Goal: Transaction & Acquisition: Purchase product/service

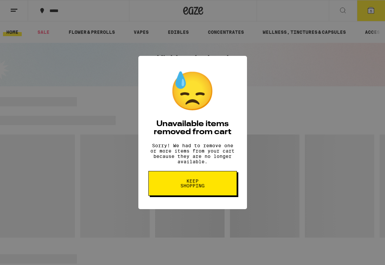
click at [200, 187] on span "Keep Shopping" at bounding box center [193, 183] width 34 height 9
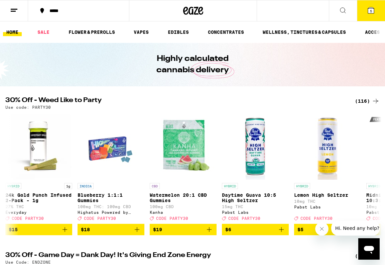
click at [369, 11] on icon at bounding box center [371, 10] width 6 height 6
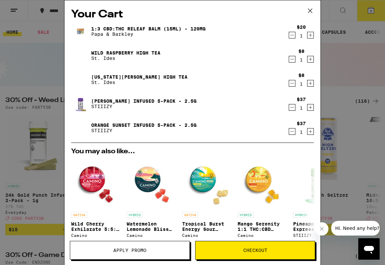
click at [291, 130] on icon "Decrement" at bounding box center [292, 131] width 6 height 8
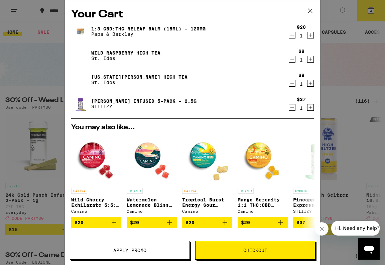
click at [292, 107] on icon "Decrement" at bounding box center [292, 107] width 6 height 8
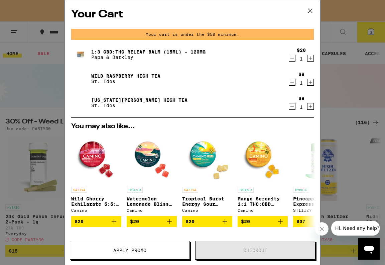
click at [294, 57] on icon "Decrement" at bounding box center [292, 58] width 6 height 8
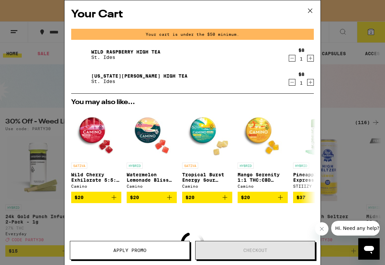
click at [312, 14] on icon at bounding box center [310, 11] width 10 height 10
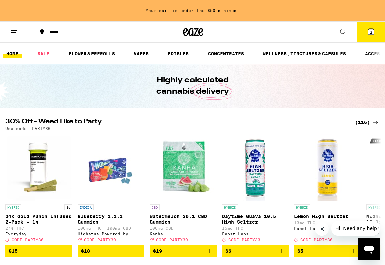
click at [20, 31] on button at bounding box center [14, 32] width 28 height 21
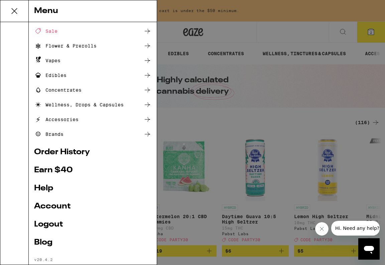
scroll to position [42, 0]
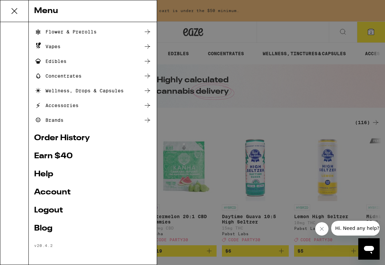
click at [53, 193] on link "Account" at bounding box center [92, 192] width 117 height 8
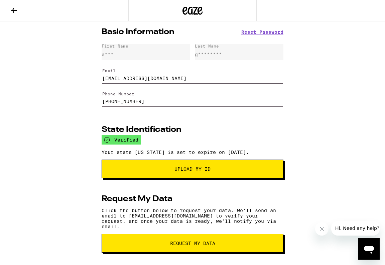
click at [6, 12] on button at bounding box center [14, 10] width 28 height 21
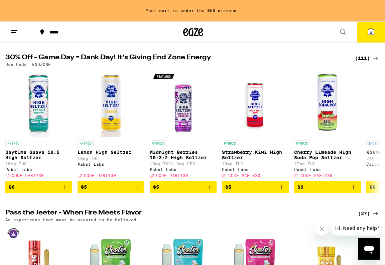
scroll to position [215, 0]
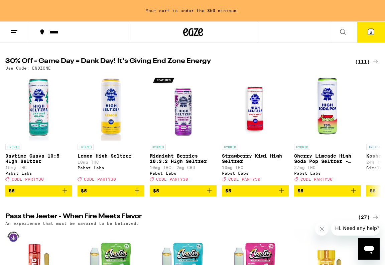
click at [367, 66] on div "(111)" at bounding box center [367, 62] width 25 height 8
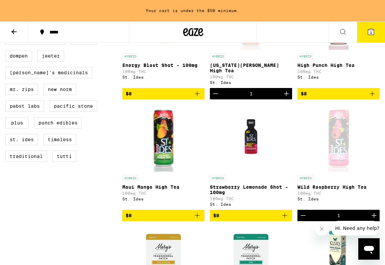
scroll to position [508, 0]
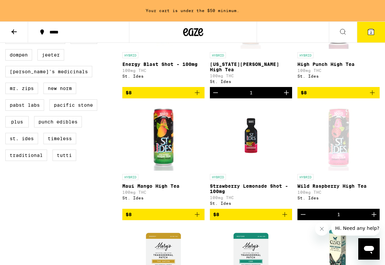
click at [197, 218] on icon "Add to bag" at bounding box center [197, 214] width 8 height 8
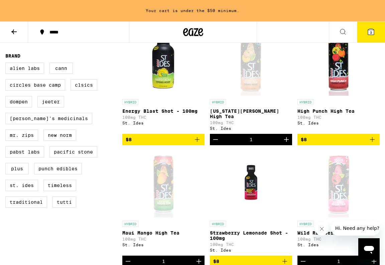
scroll to position [461, 0]
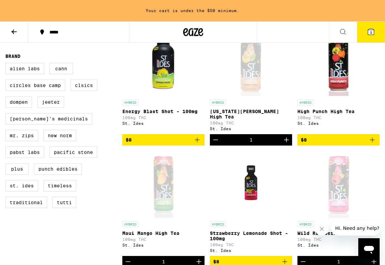
click at [354, 144] on span "$8" at bounding box center [339, 140] width 76 height 8
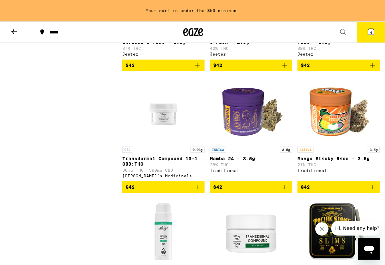
scroll to position [4112, 0]
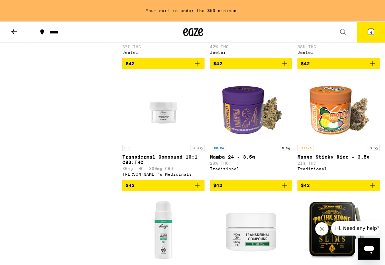
click at [11, 35] on icon at bounding box center [14, 32] width 8 height 8
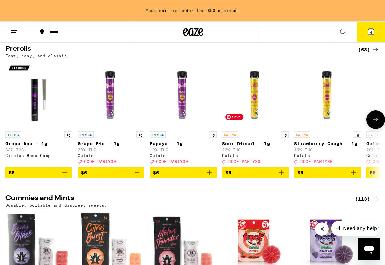
scroll to position [1730, 0]
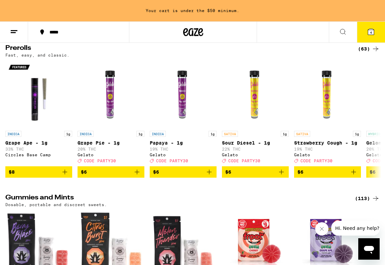
click at [370, 53] on div "(63)" at bounding box center [369, 49] width 22 height 8
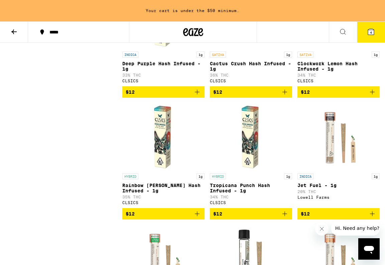
scroll to position [983, 0]
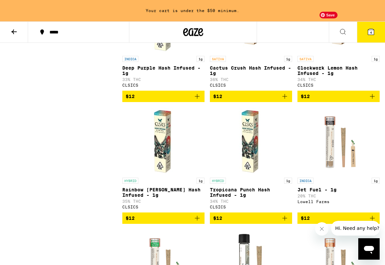
click at [347, 53] on img "Open page for Clockwork Lemon Hash Infused - 1g from CLSICS" at bounding box center [338, 19] width 45 height 67
click at [372, 99] on icon "Add to bag" at bounding box center [372, 96] width 5 height 5
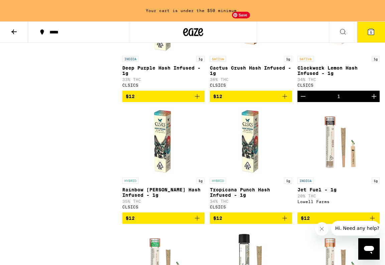
click at [242, 53] on img "Open page for Cactus Crush Hash Infused - 1g from CLSICS" at bounding box center [251, 19] width 45 height 67
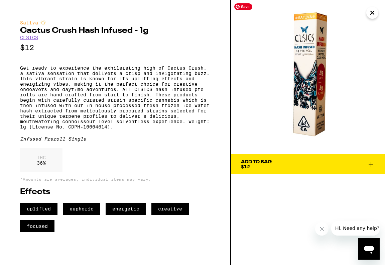
click at [377, 14] on button "Close" at bounding box center [373, 13] width 12 height 12
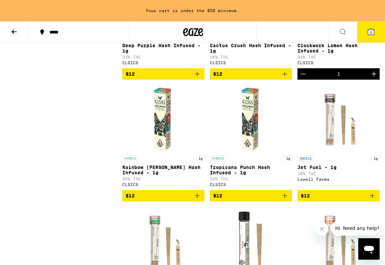
scroll to position [1006, 0]
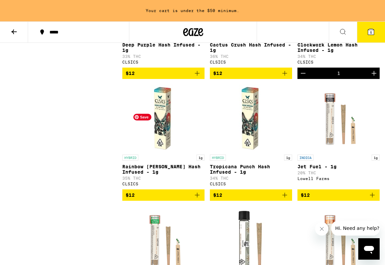
click at [186, 151] on img "Open page for Rainbow Beltz Hash Infused - 1g from CLSICS" at bounding box center [163, 117] width 67 height 67
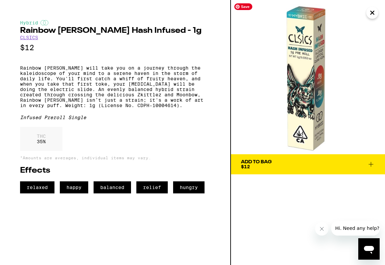
click at [372, 15] on icon "Close" at bounding box center [373, 13] width 8 height 10
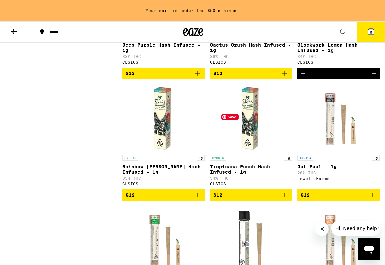
click at [236, 151] on img "Open page for Tropicana Punch Hash Infused - 1g from CLSICS" at bounding box center [251, 117] width 67 height 67
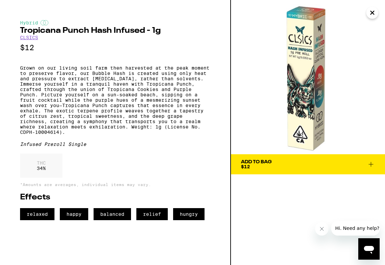
click at [370, 11] on icon "Close" at bounding box center [373, 13] width 8 height 10
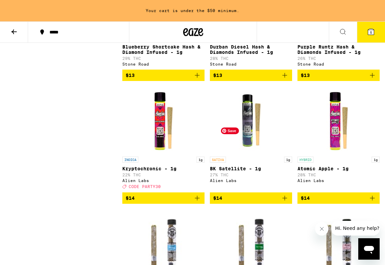
scroll to position [1526, 0]
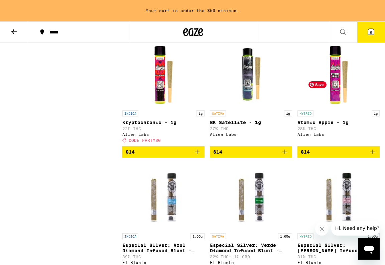
click at [338, 107] on img "Open page for Atomic Apple - 1g from Alien Labs" at bounding box center [338, 73] width 67 height 67
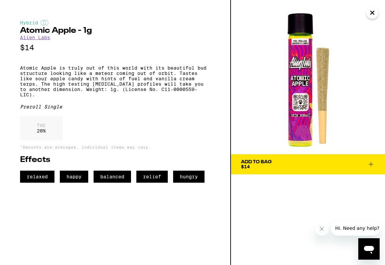
click at [372, 12] on icon "Close" at bounding box center [372, 12] width 3 height 3
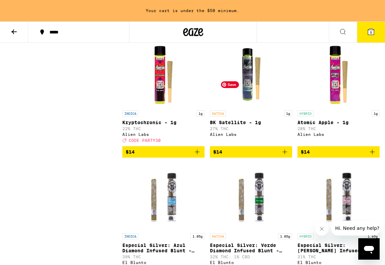
click at [252, 107] on img "Open page for BK Satellite - 1g from Alien Labs" at bounding box center [251, 73] width 67 height 67
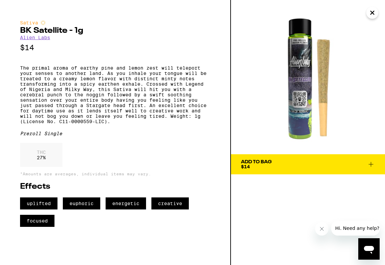
click at [277, 163] on span "Add To Bag $14" at bounding box center [308, 164] width 134 height 9
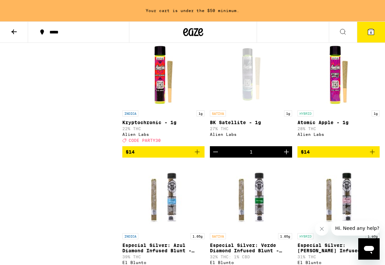
scroll to position [1505, 0]
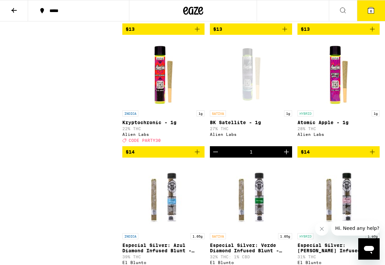
click at [373, 8] on icon at bounding box center [371, 10] width 6 height 6
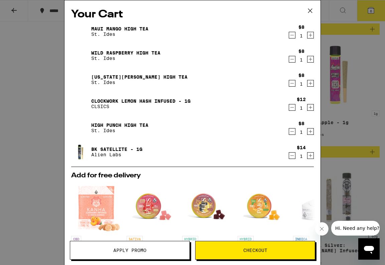
click at [124, 253] on span "Apply Promo" at bounding box center [129, 250] width 33 height 5
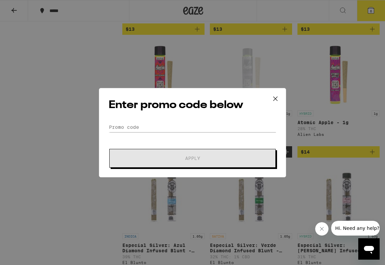
click at [130, 121] on div "Enter promo code below Promo Code Apply" at bounding box center [192, 132] width 187 height 89
click at [128, 126] on input "Promo Code" at bounding box center [193, 127] width 168 height 10
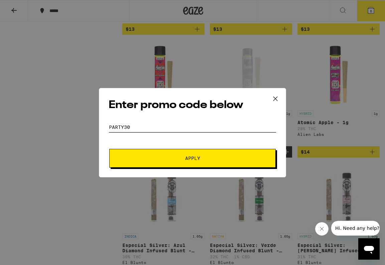
type input "party30"
click at [182, 151] on button "Apply" at bounding box center [192, 158] width 167 height 19
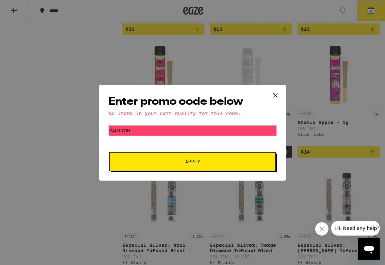
click at [277, 94] on icon at bounding box center [276, 95] width 4 height 4
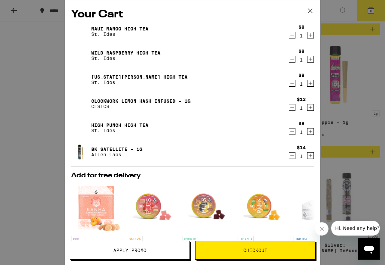
click at [312, 9] on icon at bounding box center [310, 11] width 10 height 10
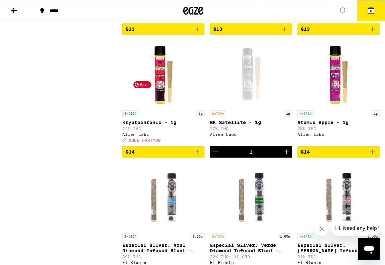
click at [161, 107] on img "Open page for Kryptochronic - 1g from Alien Labs" at bounding box center [163, 73] width 67 height 67
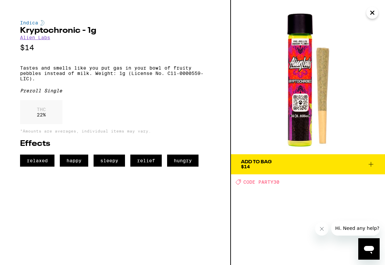
click at [369, 14] on icon "Close" at bounding box center [373, 13] width 8 height 10
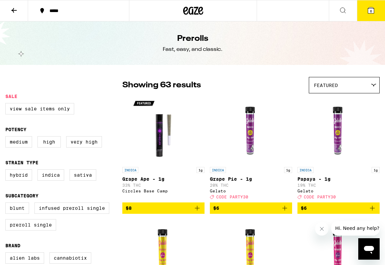
click at [192, 15] on icon at bounding box center [193, 11] width 20 height 12
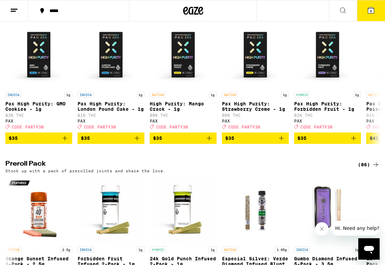
scroll to position [1613, 0]
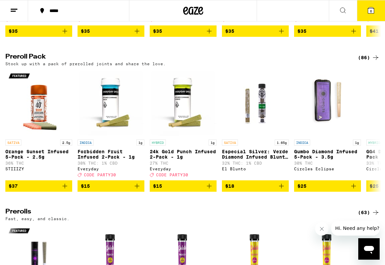
click at [368, 62] on div "(86)" at bounding box center [369, 58] width 22 height 8
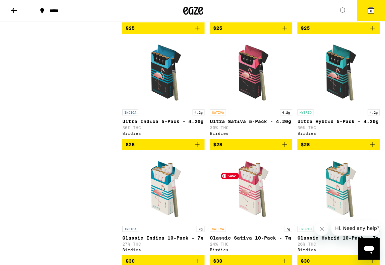
scroll to position [429, 0]
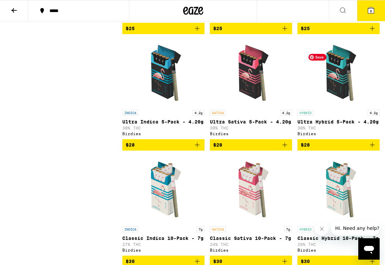
click at [336, 90] on img "Open page for Ultra Hybrid 5-Pack - 4.20g from Birdies" at bounding box center [338, 72] width 67 height 67
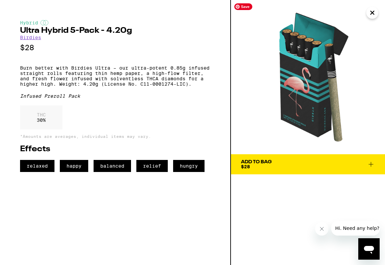
click at [369, 7] on img at bounding box center [308, 77] width 154 height 154
click at [369, 11] on icon "Close" at bounding box center [373, 13] width 8 height 10
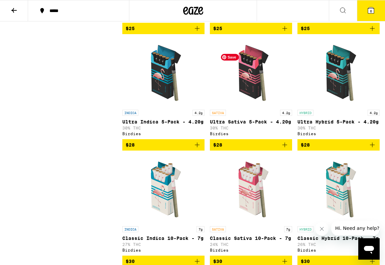
click at [245, 87] on img "Open page for Ultra Sativa 5-Pack - 4.20g from Birdies" at bounding box center [251, 72] width 67 height 67
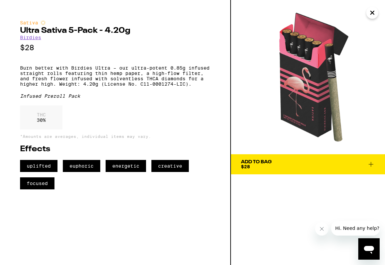
click at [371, 12] on icon "Close" at bounding box center [373, 13] width 8 height 10
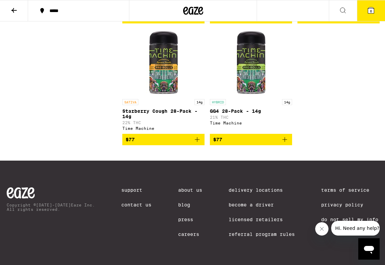
scroll to position [3535, 0]
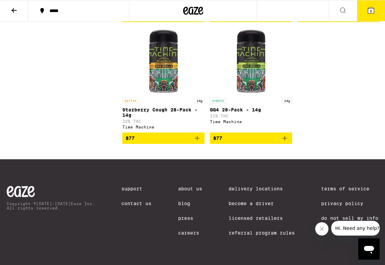
click at [20, 7] on button at bounding box center [14, 10] width 28 height 21
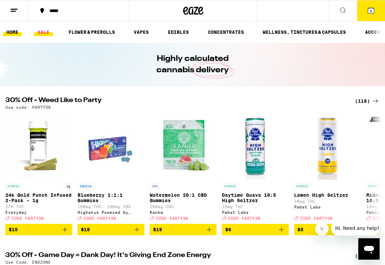
click at [45, 29] on link "SALE" at bounding box center [43, 32] width 19 height 8
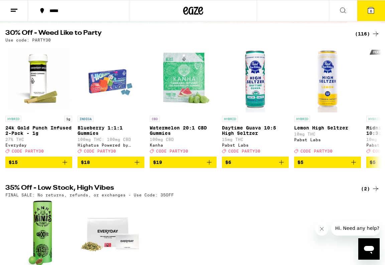
scroll to position [50, 0]
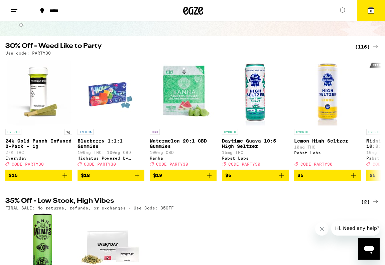
click at [361, 45] on div "(116)" at bounding box center [367, 47] width 25 height 8
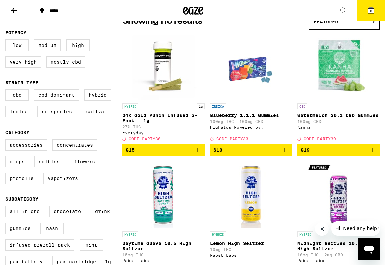
scroll to position [64, 0]
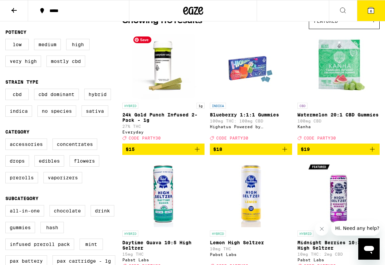
click at [172, 77] on img "Open page for 24k Gold Punch Infused 2-Pack - 1g from Everyday" at bounding box center [163, 65] width 67 height 67
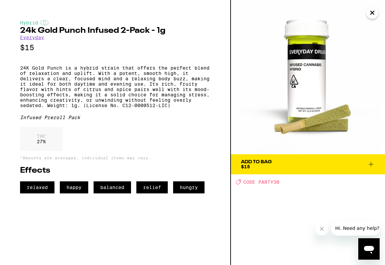
click at [372, 13] on icon "Close" at bounding box center [373, 13] width 8 height 10
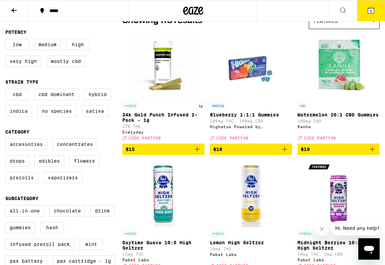
click at [198, 151] on icon "Add to bag" at bounding box center [197, 149] width 8 height 8
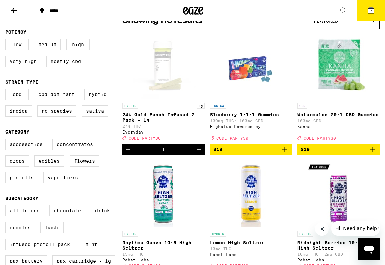
click at [372, 8] on icon at bounding box center [371, 10] width 6 height 6
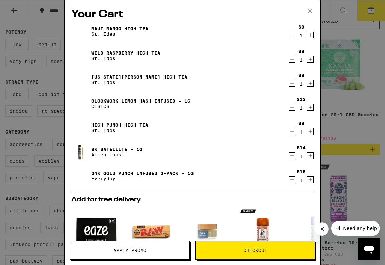
click at [308, 11] on icon at bounding box center [310, 11] width 10 height 10
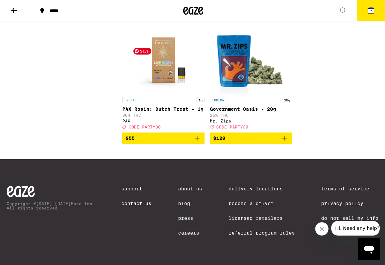
scroll to position [5041, 0]
